Goal: Information Seeking & Learning: Learn about a topic

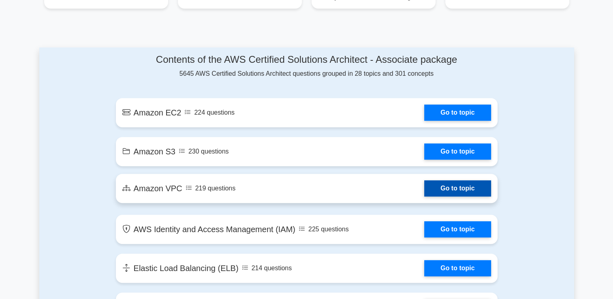
scroll to position [400, 0]
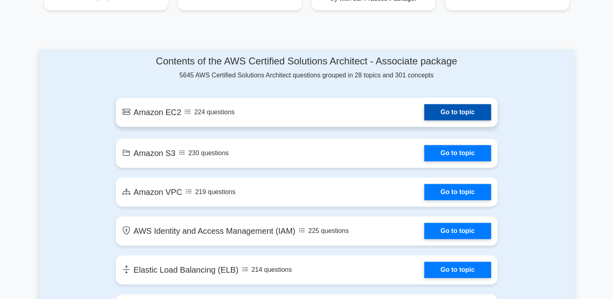
click at [440, 113] on link "Go to topic" at bounding box center [457, 112] width 66 height 16
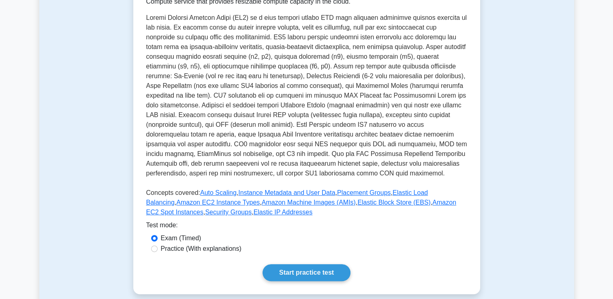
scroll to position [162, 0]
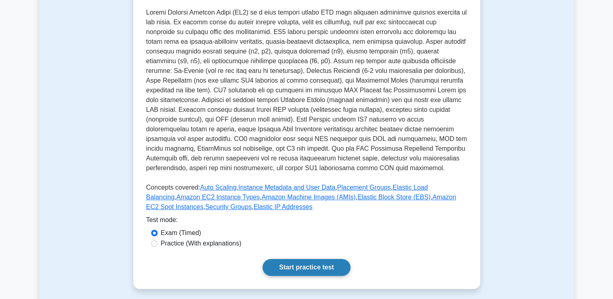
click at [320, 270] on link "Start practice test" at bounding box center [306, 267] width 88 height 17
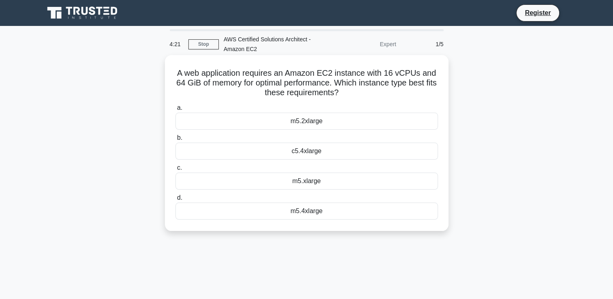
click at [318, 123] on div "m5.2xlarge" at bounding box center [306, 121] width 262 height 17
click at [175, 111] on input "a. m5.2xlarge" at bounding box center [175, 107] width 0 height 5
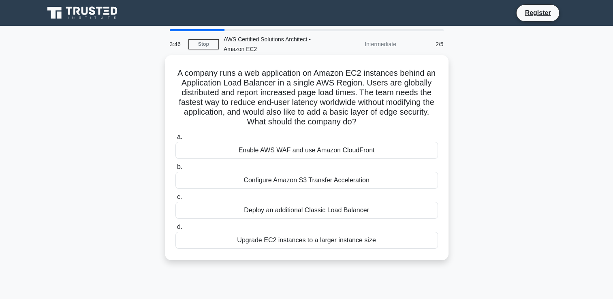
click at [279, 150] on div "Enable AWS WAF and use Amazon CloudFront" at bounding box center [306, 150] width 262 height 17
click at [175, 140] on input "a. Enable AWS WAF and use Amazon CloudFront" at bounding box center [175, 136] width 0 height 5
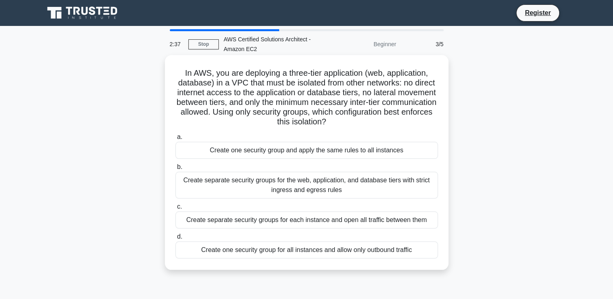
click at [319, 252] on div "Create one security group for all instances and allow only outbound traffic" at bounding box center [306, 249] width 262 height 17
click at [175, 239] on input "d. Create one security group for all instances and allow only outbound traffic" at bounding box center [175, 236] width 0 height 5
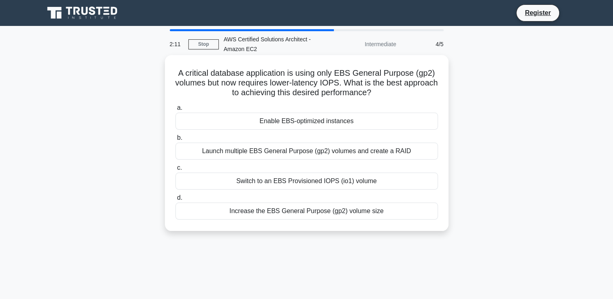
click at [285, 150] on div "Launch multiple EBS General Purpose (gp2) volumes and create a RAID" at bounding box center [306, 151] width 262 height 17
click at [175, 141] on input "b. Launch multiple EBS General Purpose (gp2) volumes and create a RAID" at bounding box center [175, 137] width 0 height 5
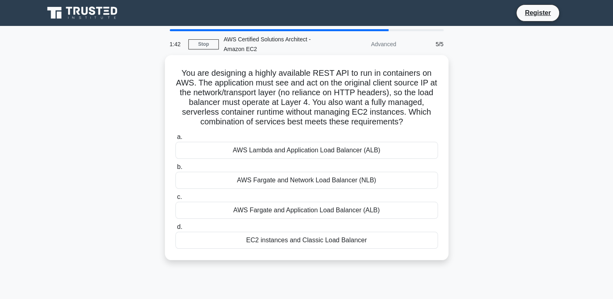
click at [275, 153] on div "AWS Lambda and Application Load Balancer (ALB)" at bounding box center [306, 150] width 262 height 17
click at [175, 140] on input "a. AWS Lambda and Application Load Balancer (ALB)" at bounding box center [175, 136] width 0 height 5
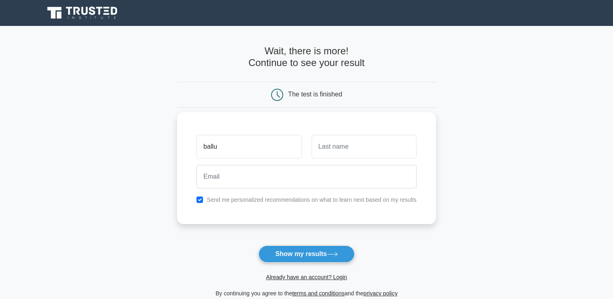
type input "ballu"
type input "badmos"
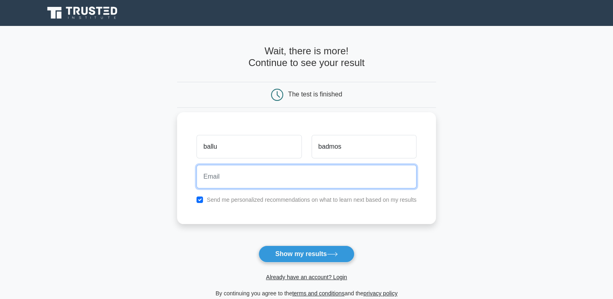
click at [291, 182] on input "email" at bounding box center [306, 176] width 220 height 23
type input "fotod49757@finfave.com"
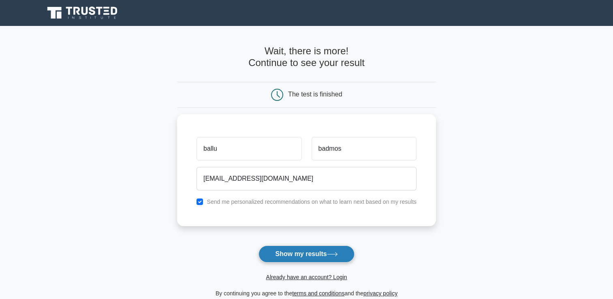
click at [322, 254] on button "Show my results" at bounding box center [306, 253] width 96 height 17
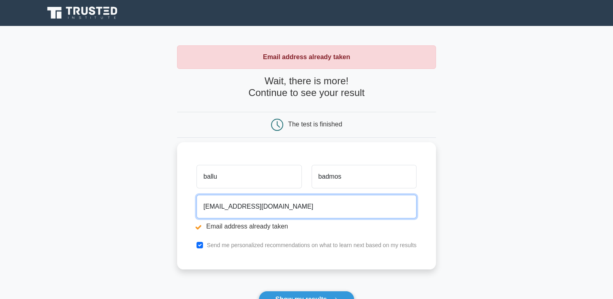
click at [300, 209] on input "[EMAIL_ADDRESS][DOMAIN_NAME]" at bounding box center [306, 206] width 220 height 23
click at [300, 209] on input "email" at bounding box center [306, 206] width 220 height 23
type input "[EMAIL_ADDRESS][DOMAIN_NAME]"
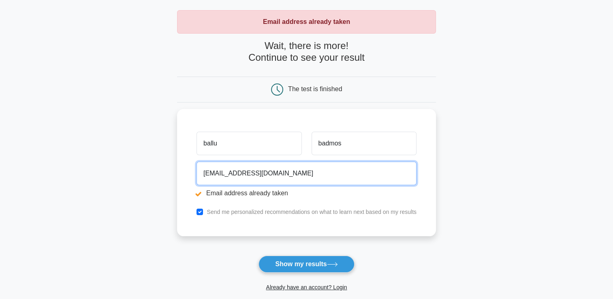
scroll to position [36, 0]
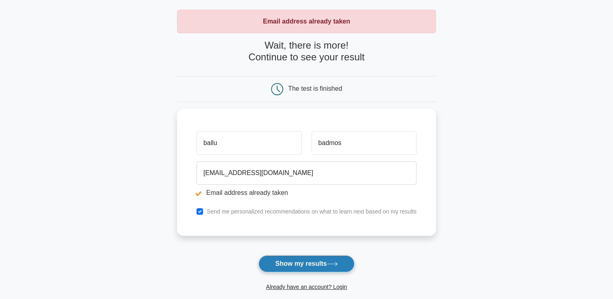
click at [307, 266] on button "Show my results" at bounding box center [306, 263] width 96 height 17
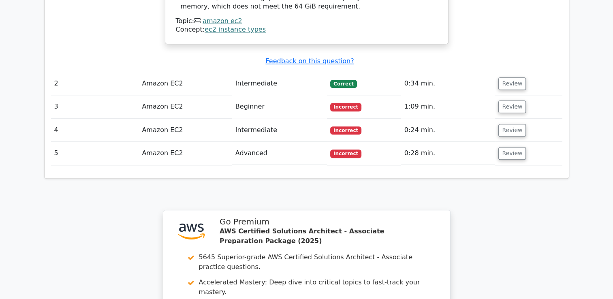
scroll to position [876, 0]
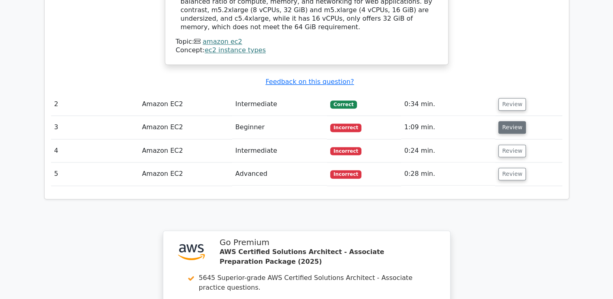
click at [503, 121] on button "Review" at bounding box center [512, 127] width 28 height 13
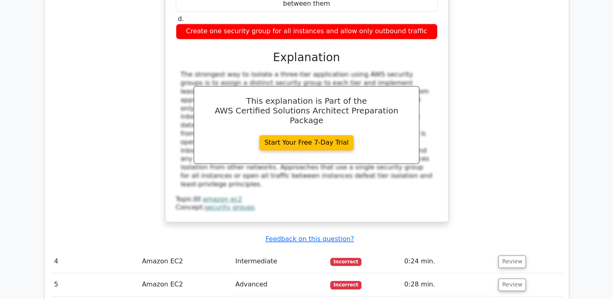
scroll to position [1187, 0]
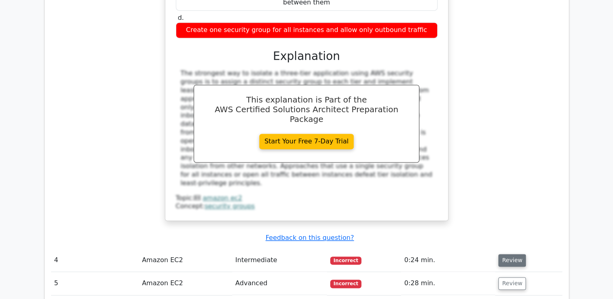
click at [512, 254] on button "Review" at bounding box center [512, 260] width 28 height 13
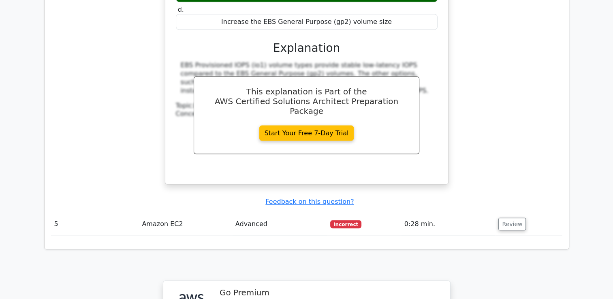
scroll to position [1592, 0]
click at [515, 218] on button "Review" at bounding box center [512, 224] width 28 height 13
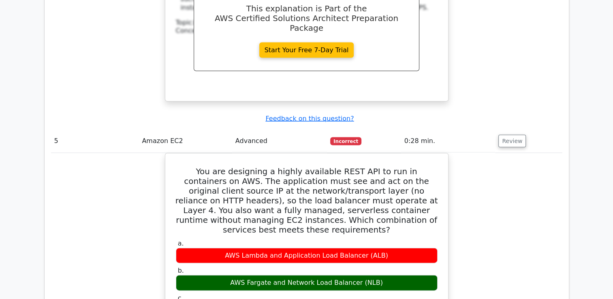
scroll to position [1675, 0]
